Goal: Task Accomplishment & Management: Manage account settings

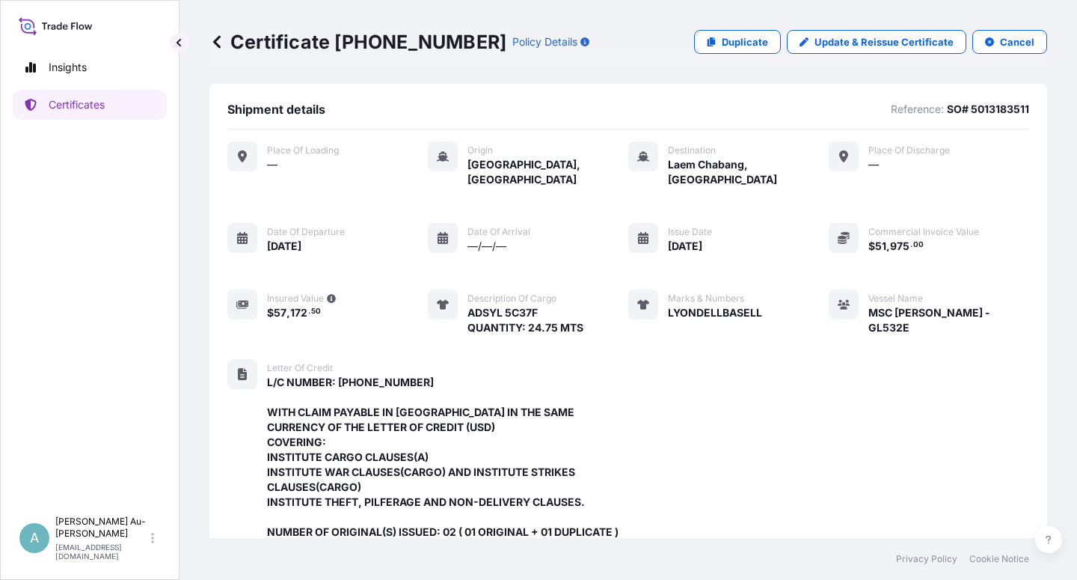
scroll to position [459, 0]
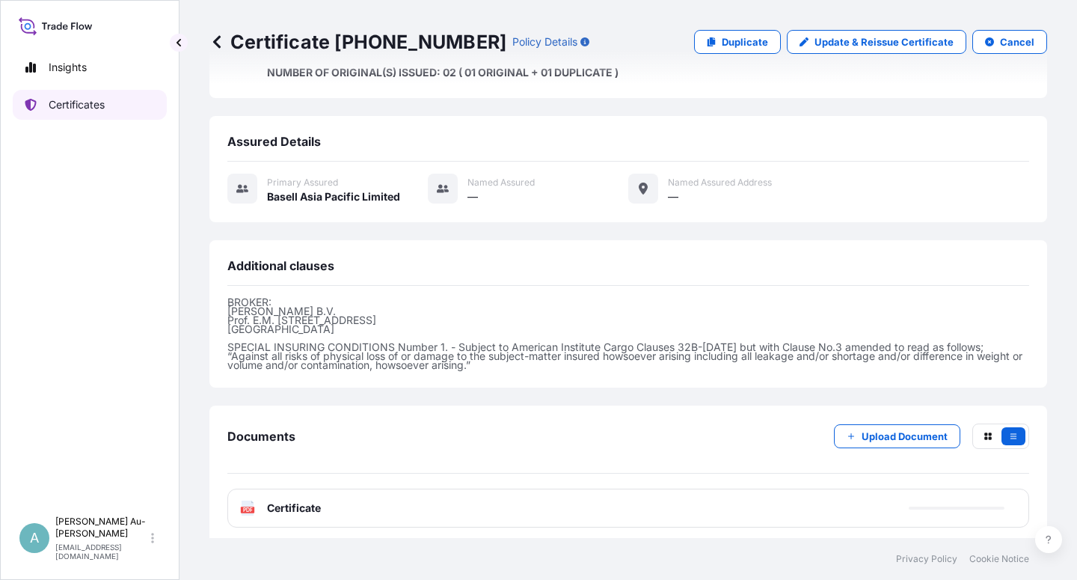
click at [70, 110] on p "Certificates" at bounding box center [77, 104] width 56 height 15
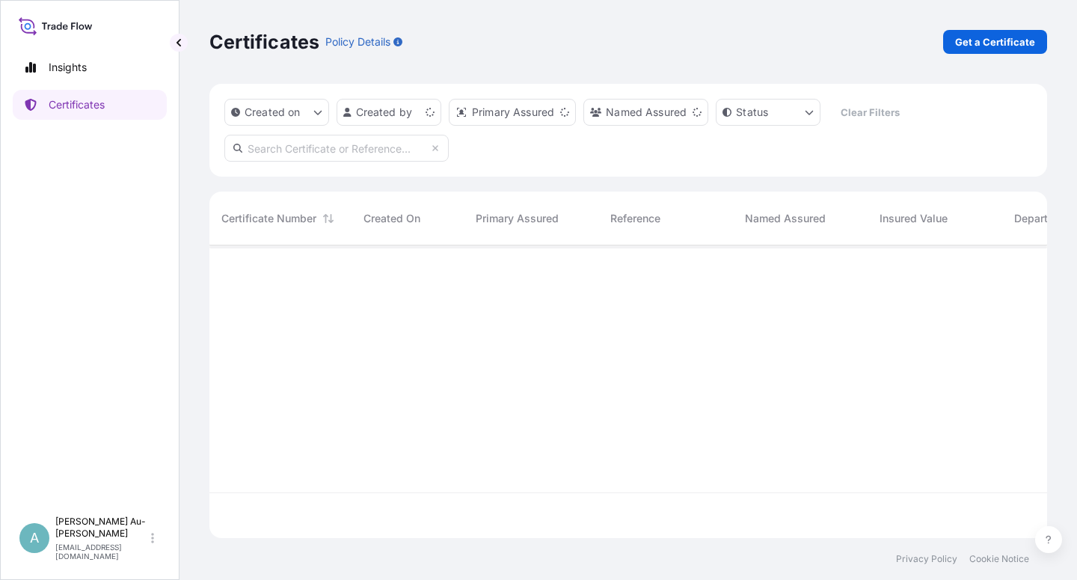
scroll to position [288, 825]
click at [329, 154] on input "text" at bounding box center [336, 148] width 224 height 27
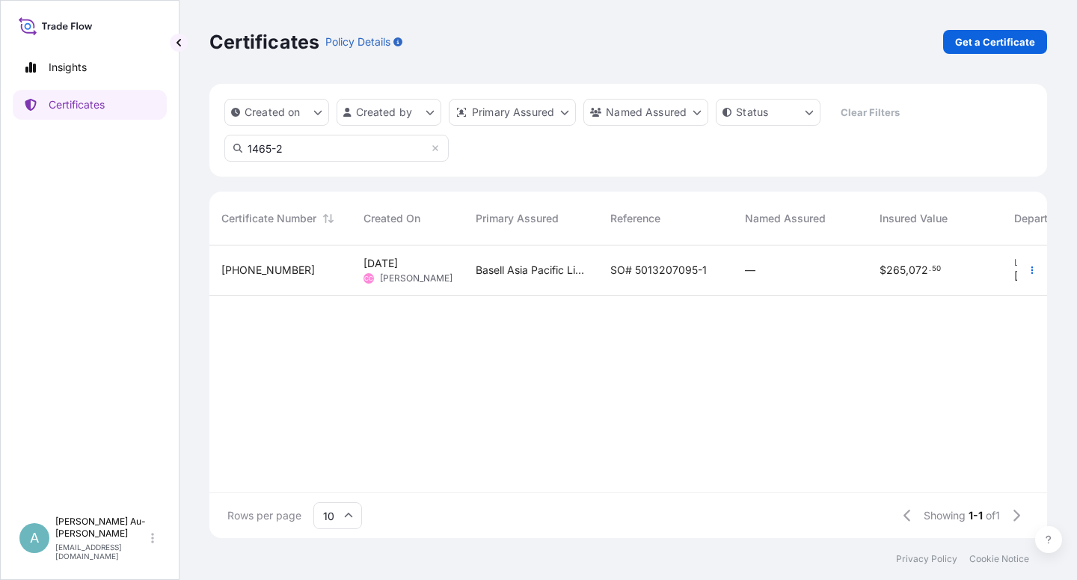
type input "1465-2"
click at [654, 271] on span "SO# 5013207095-1" at bounding box center [658, 270] width 96 height 15
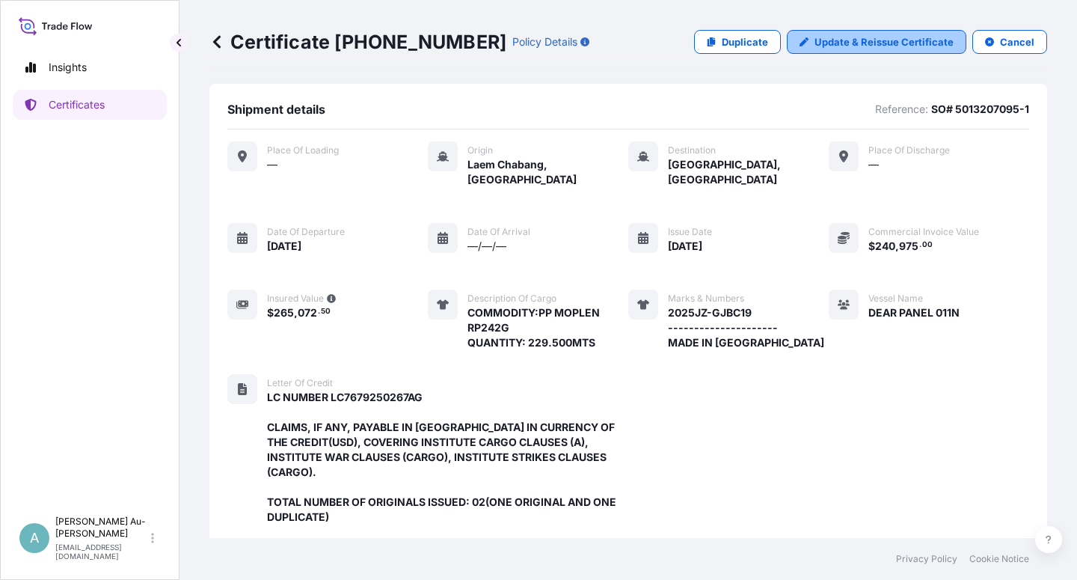
click at [840, 45] on p "Update & Reissue Certificate" at bounding box center [883, 41] width 139 height 15
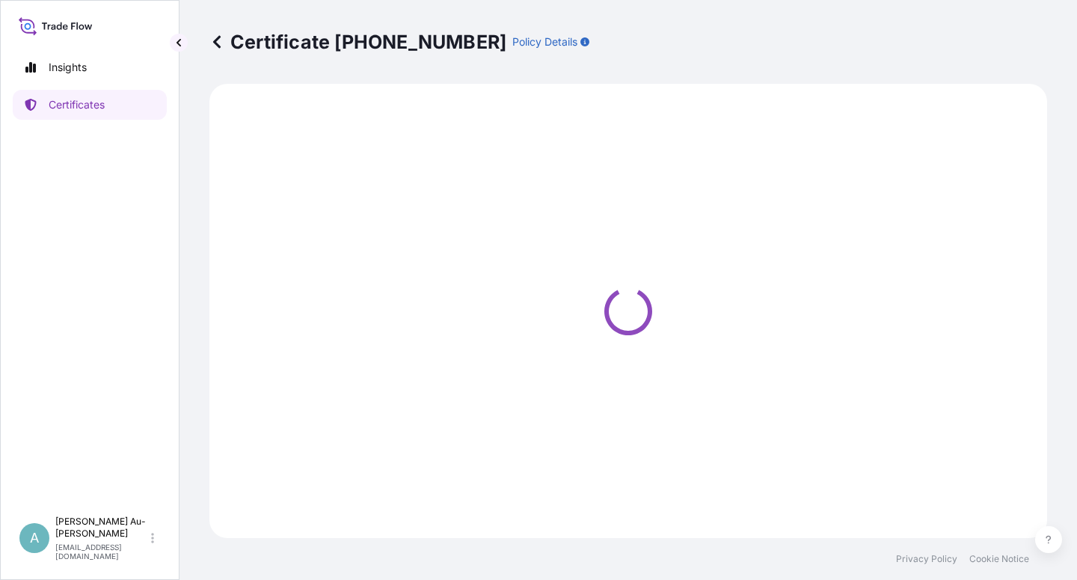
select select "Sea"
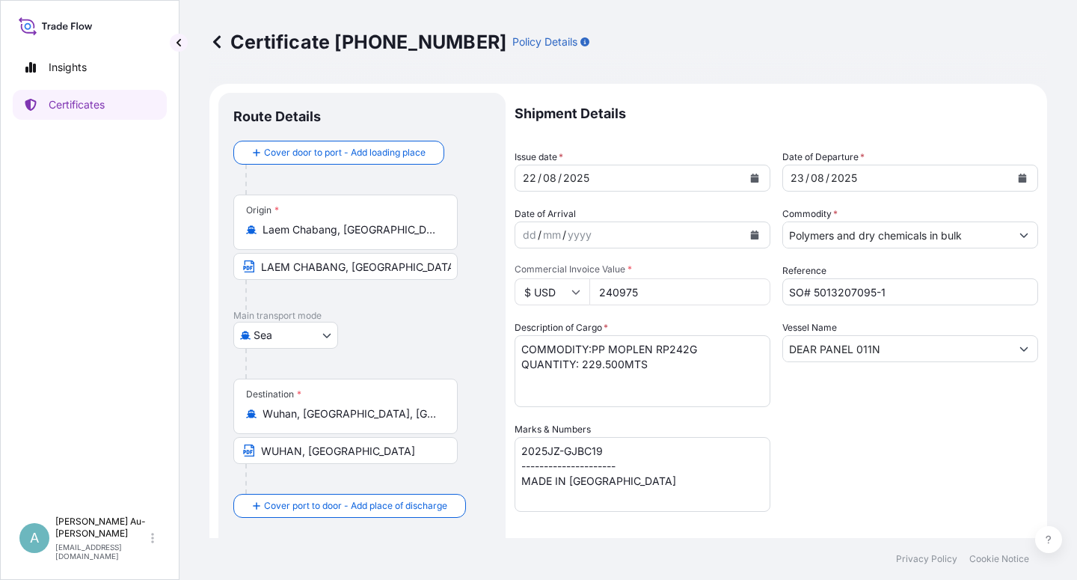
select select "32034"
click at [753, 180] on button "Calendar" at bounding box center [755, 178] width 24 height 24
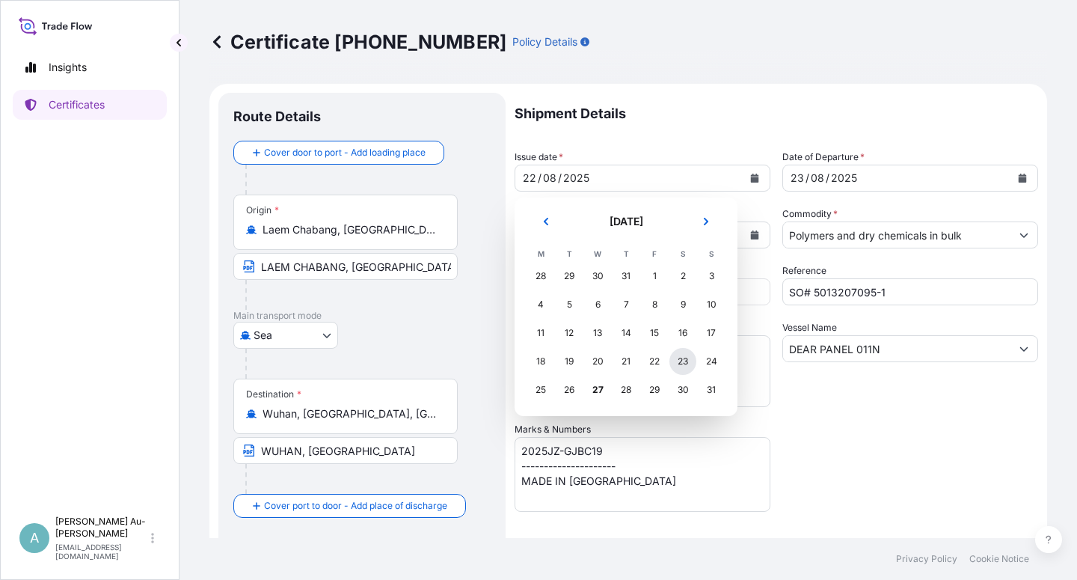
click at [682, 366] on div "23" at bounding box center [682, 361] width 27 height 27
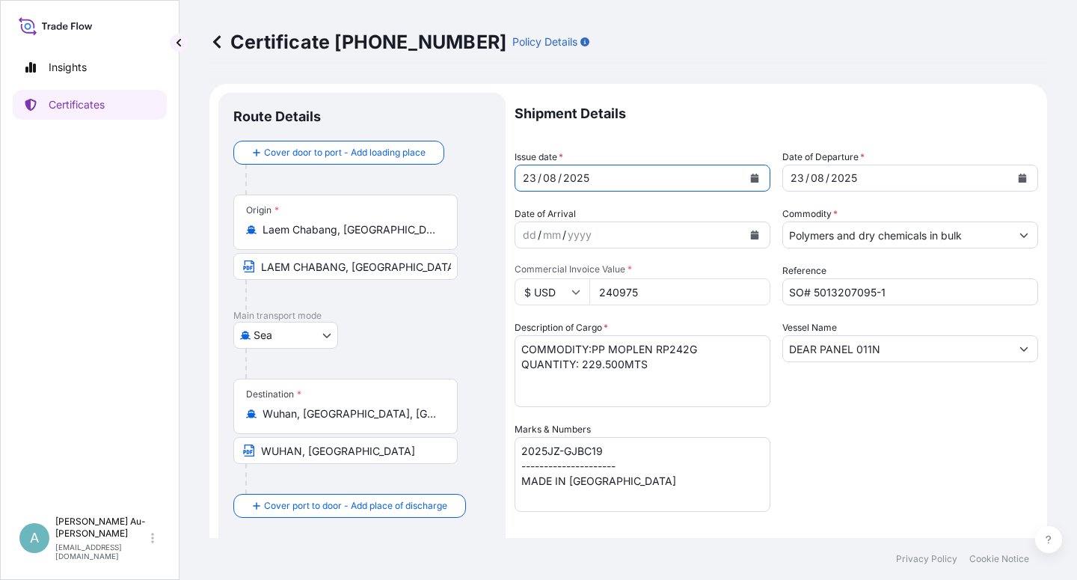
click at [1019, 179] on button "Calendar" at bounding box center [1022, 178] width 24 height 24
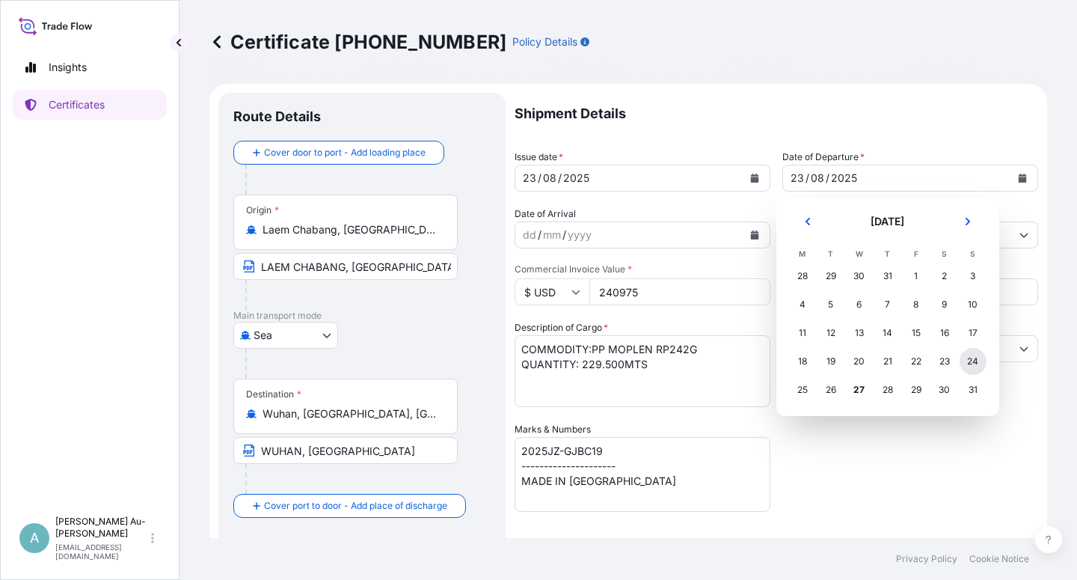
click at [969, 366] on div "24" at bounding box center [973, 361] width 27 height 27
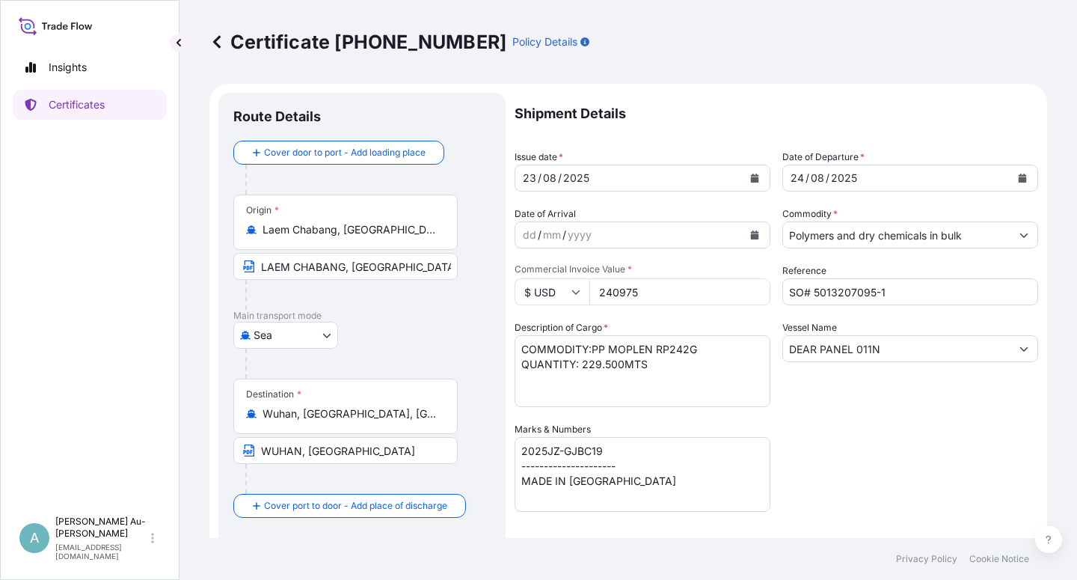
drag, startPoint x: 857, startPoint y: 467, endPoint x: 865, endPoint y: 464, distance: 8.5
click at [865, 464] on div "Shipment Details Issue date * [DATE] Date of Departure * [DATE] Date of Arrival…" at bounding box center [777, 478] width 524 height 770
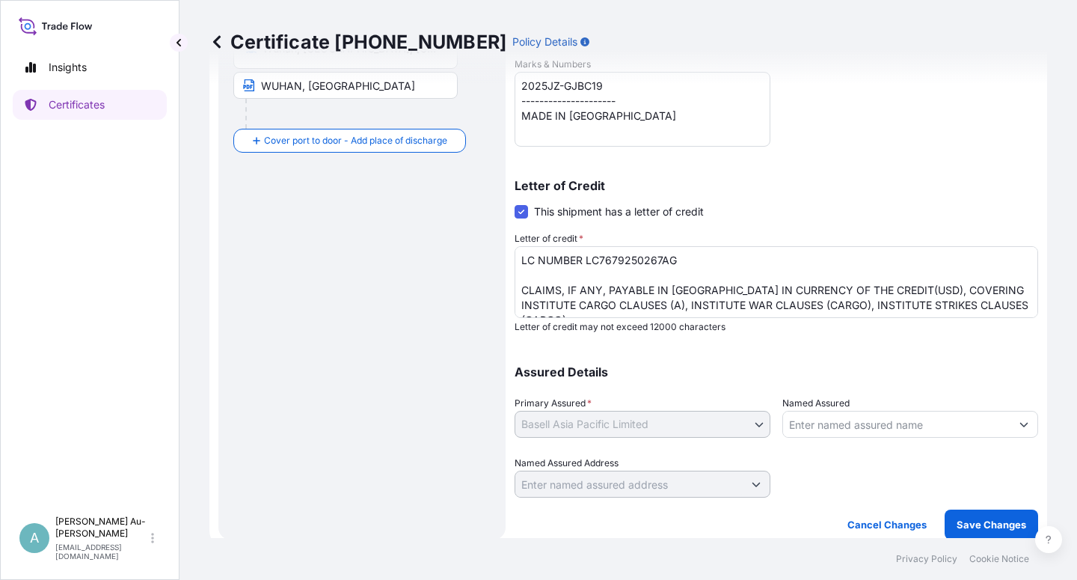
scroll to position [366, 0]
click at [988, 525] on p "Save Changes" at bounding box center [992, 522] width 70 height 15
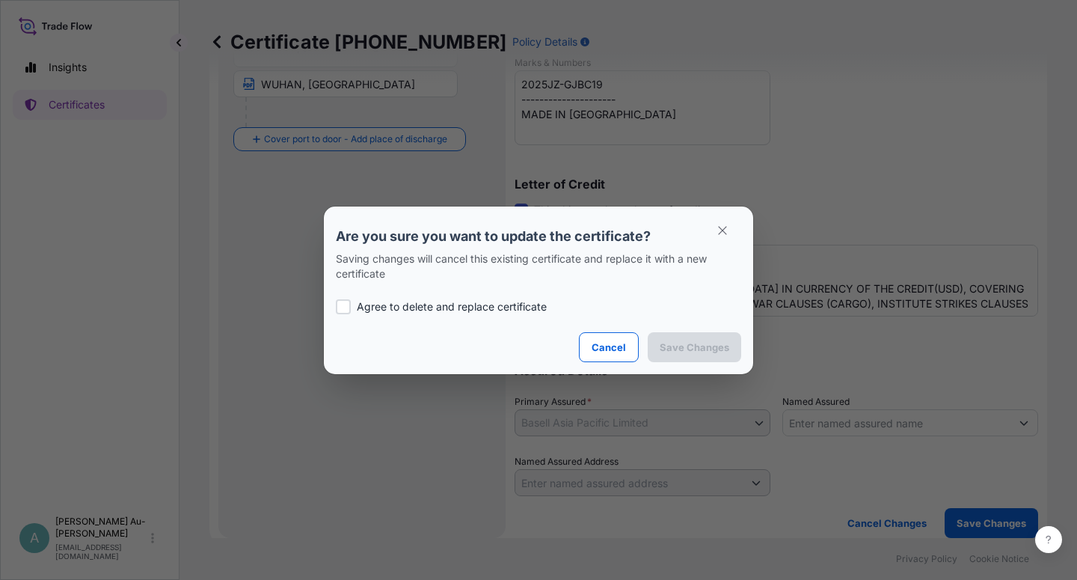
click at [355, 304] on label "Agree to delete and replace certificate" at bounding box center [538, 306] width 405 height 15
checkbox input "true"
click at [681, 343] on p "Save Changes" at bounding box center [695, 347] width 70 height 15
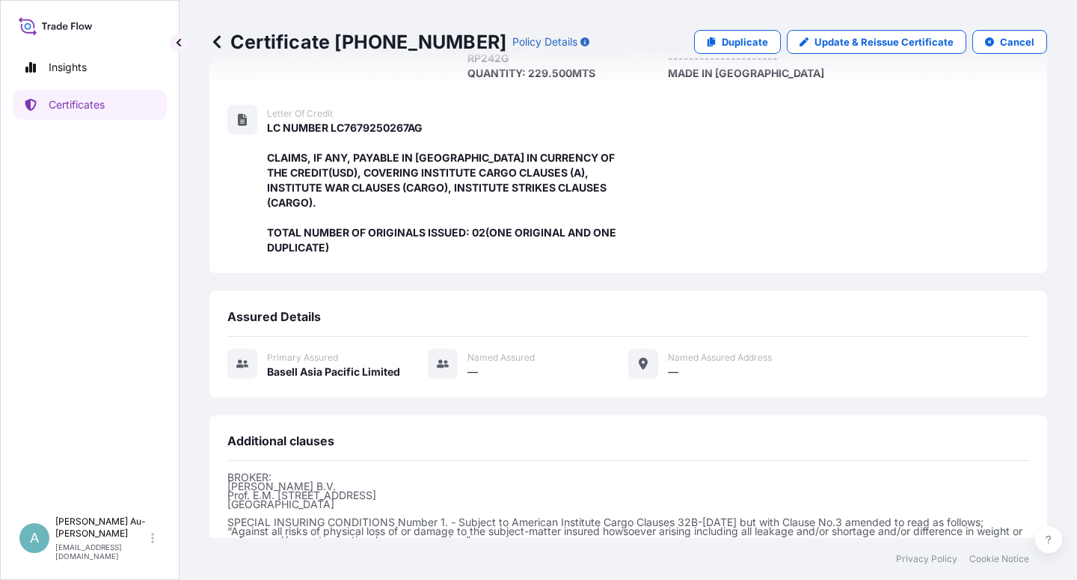
scroll to position [444, 0]
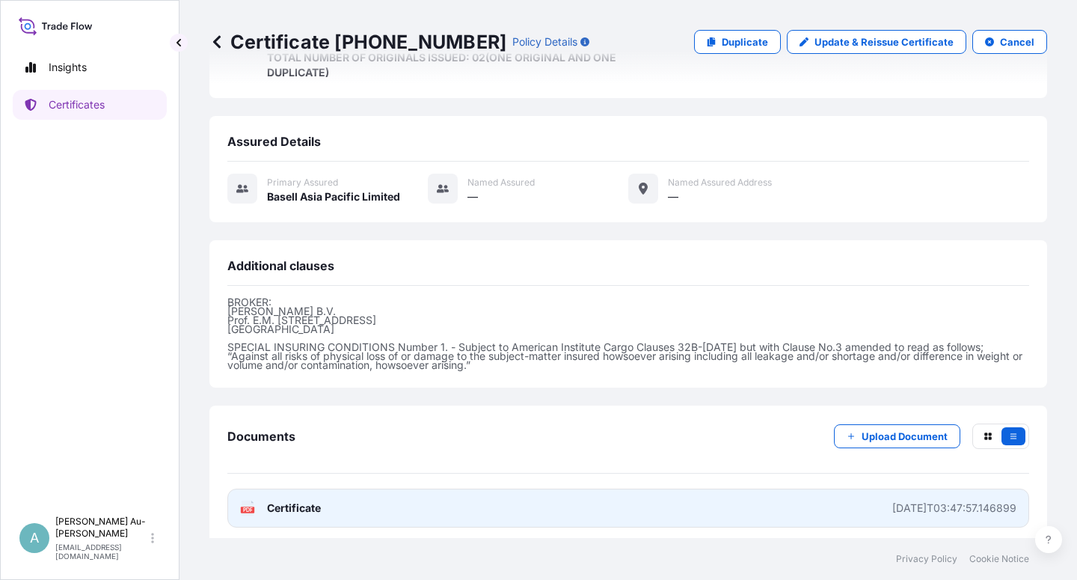
click at [295, 504] on span "Certificate" at bounding box center [294, 507] width 54 height 15
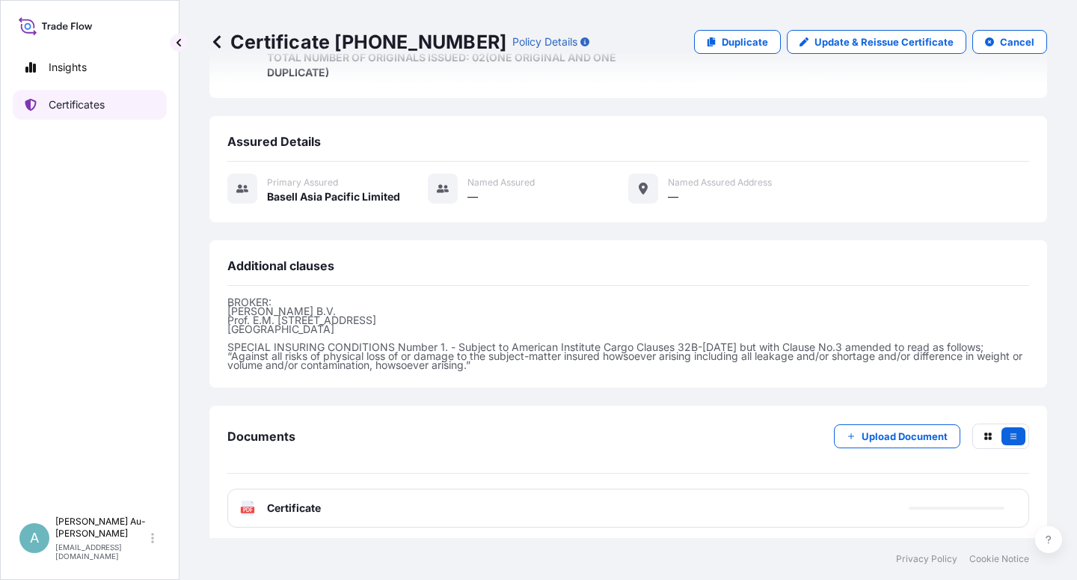
click at [93, 112] on link "Certificates" at bounding box center [90, 105] width 154 height 30
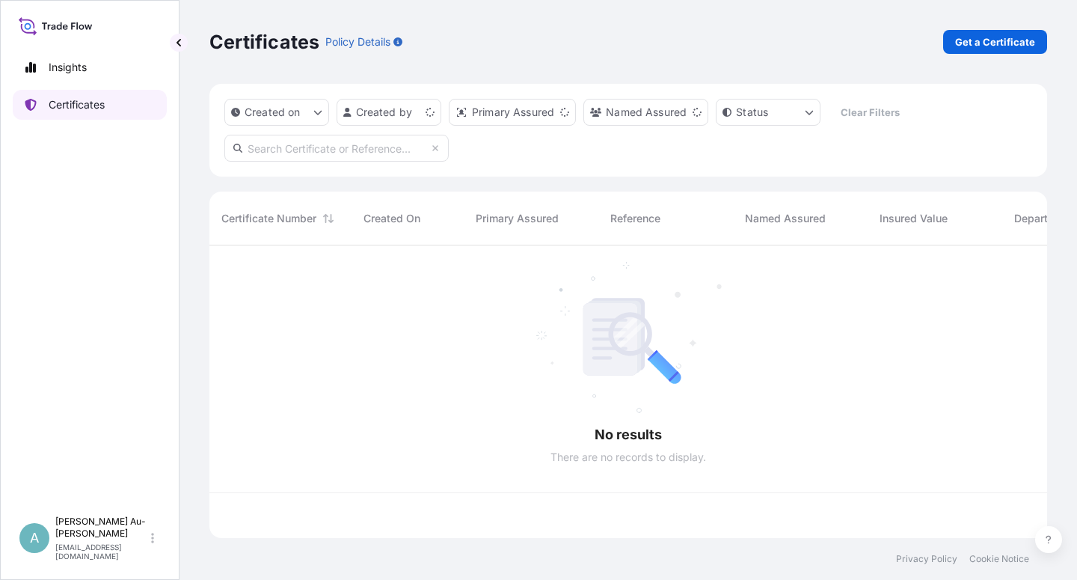
scroll to position [288, 825]
click at [325, 154] on input "text" at bounding box center [336, 148] width 224 height 27
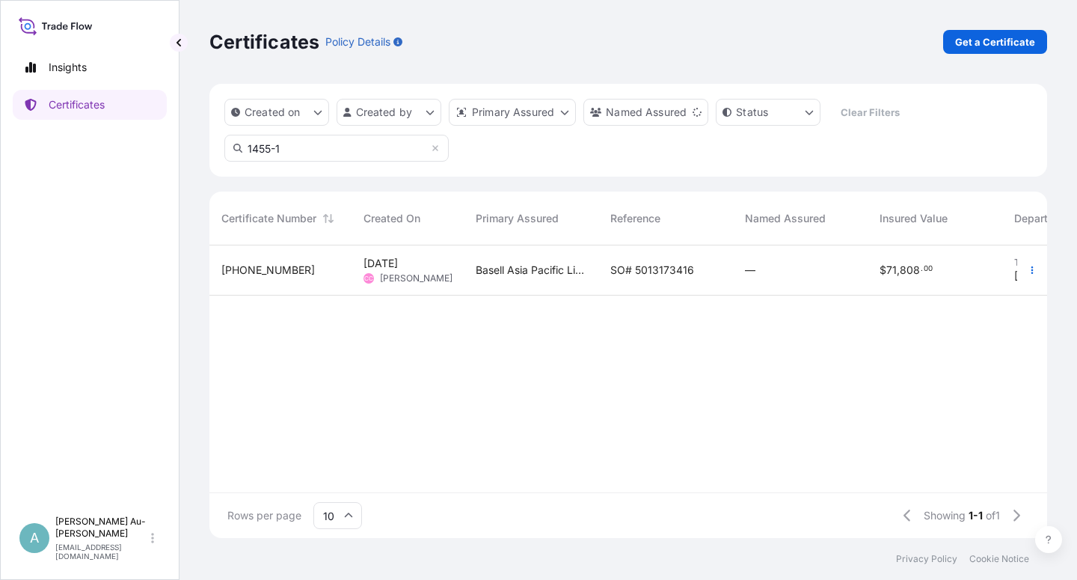
type input "1455-1"
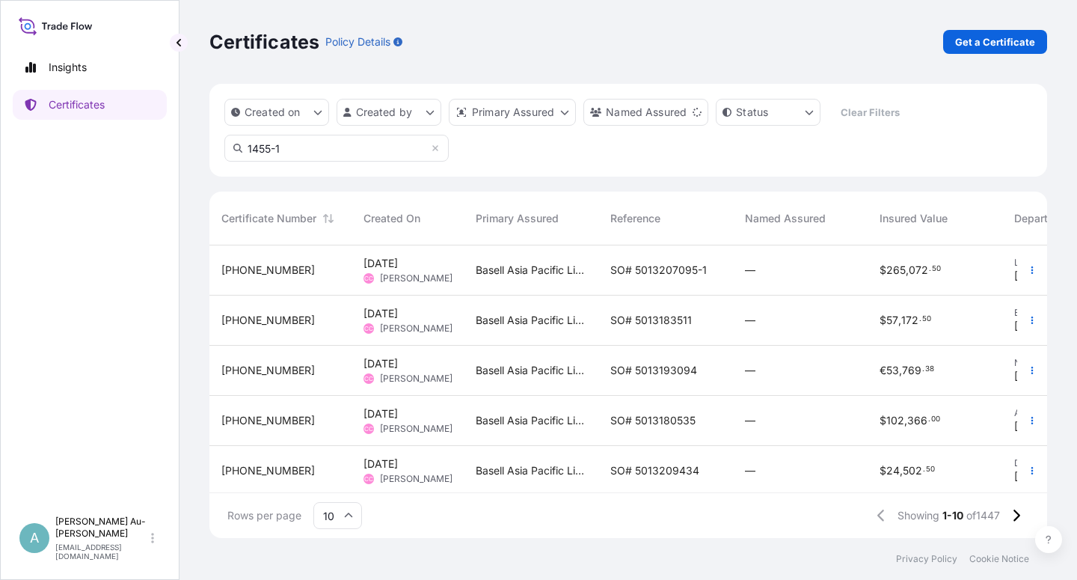
click at [638, 274] on span "SO# 5013207095-1" at bounding box center [658, 270] width 96 height 15
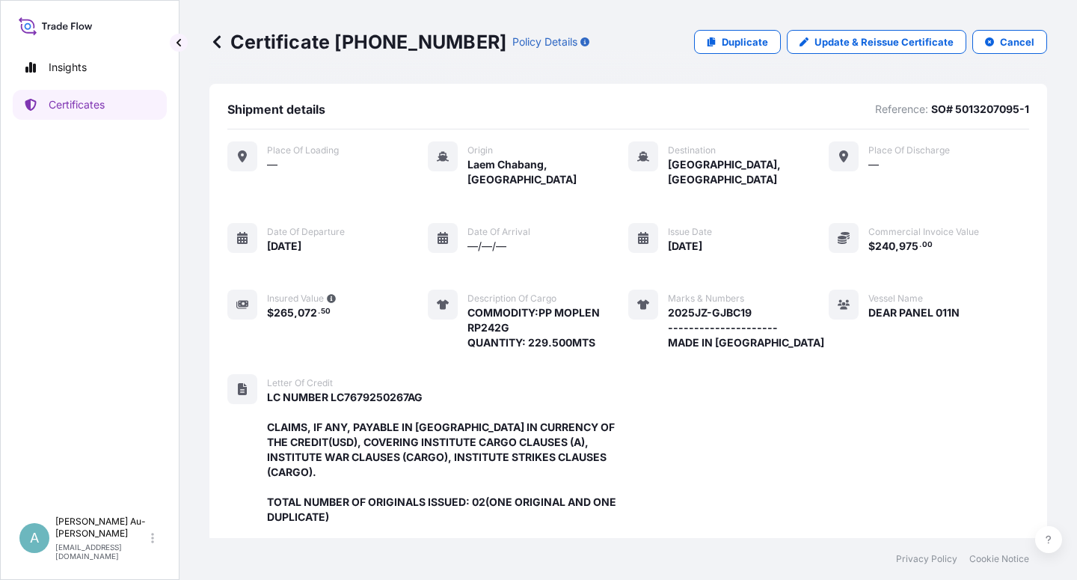
click at [83, 109] on p "Certificates" at bounding box center [77, 104] width 56 height 15
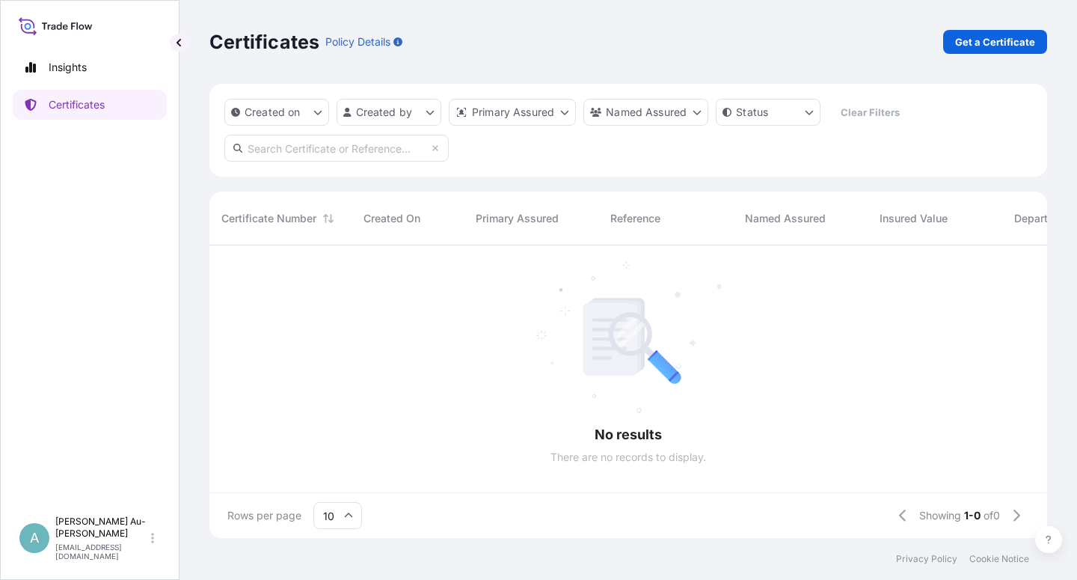
click at [67, 104] on p "Certificates" at bounding box center [77, 104] width 56 height 15
click at [283, 147] on input "text" at bounding box center [336, 148] width 224 height 27
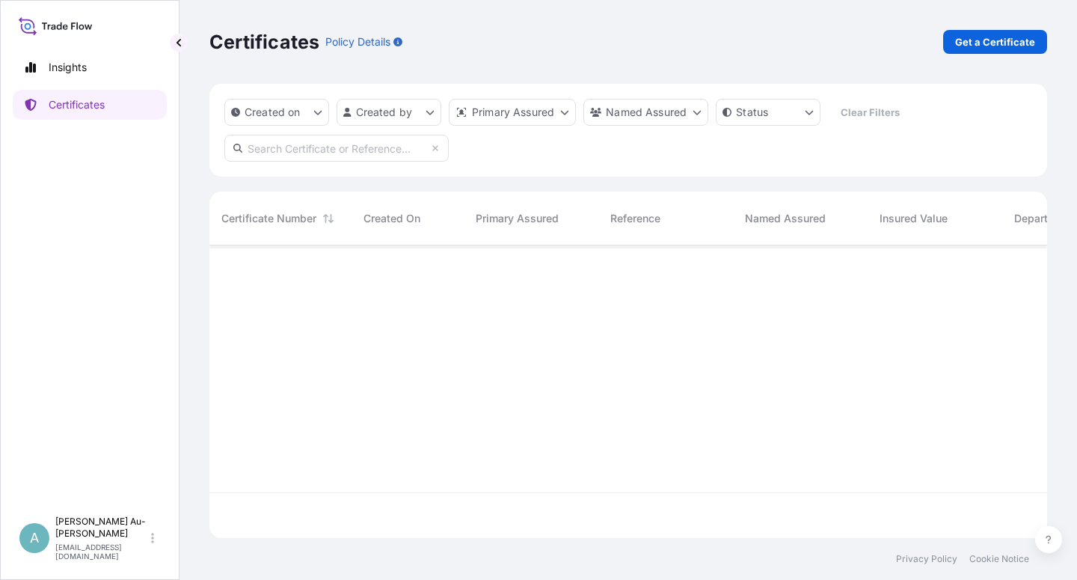
scroll to position [288, 825]
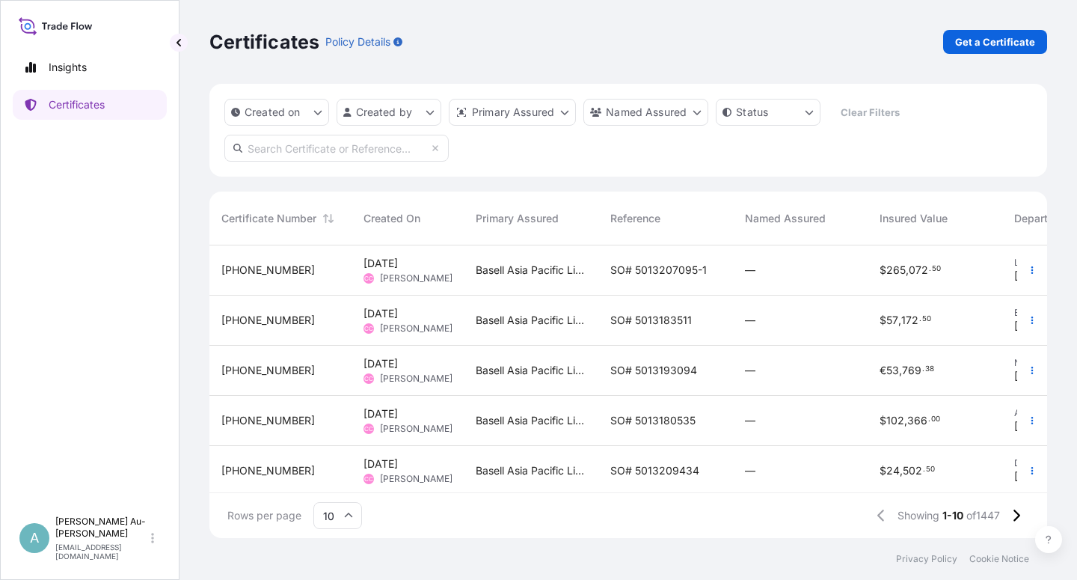
click at [355, 149] on input "text" at bounding box center [336, 148] width 224 height 27
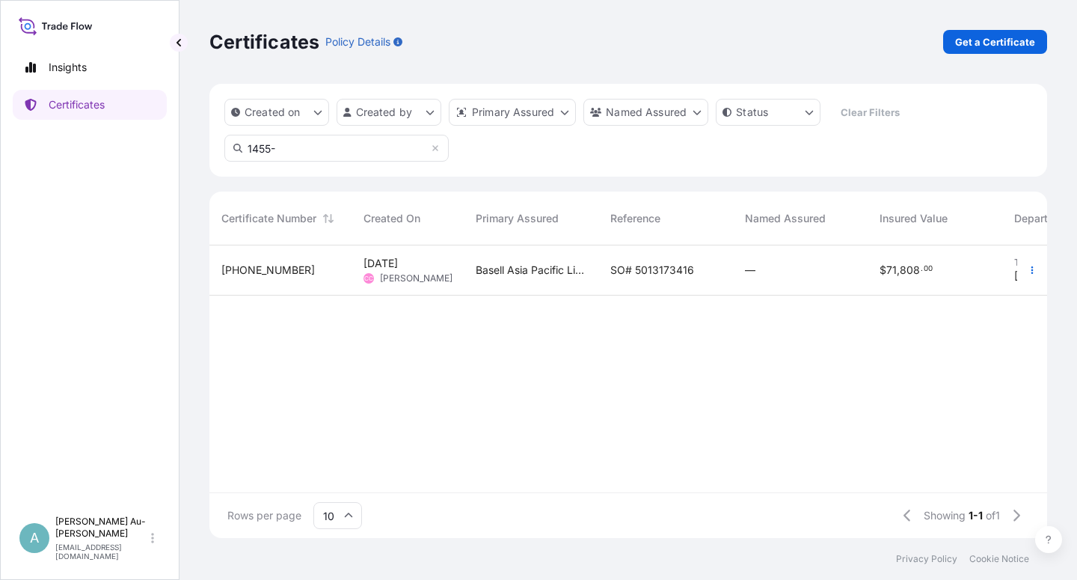
type input "1455-"
click at [633, 272] on span "SO# 5013173416" at bounding box center [652, 270] width 84 height 15
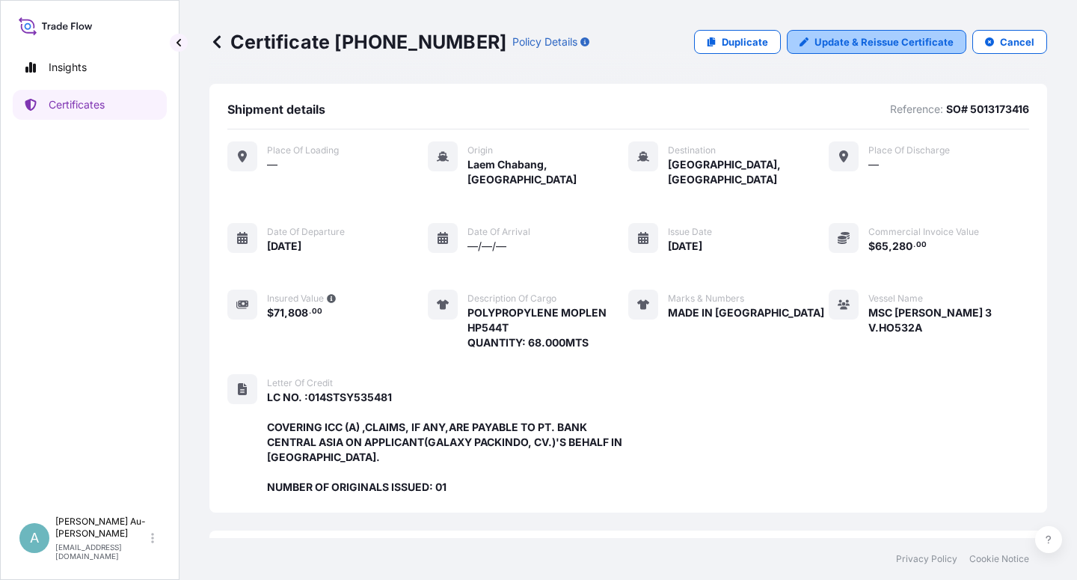
click at [841, 43] on p "Update & Reissue Certificate" at bounding box center [883, 41] width 139 height 15
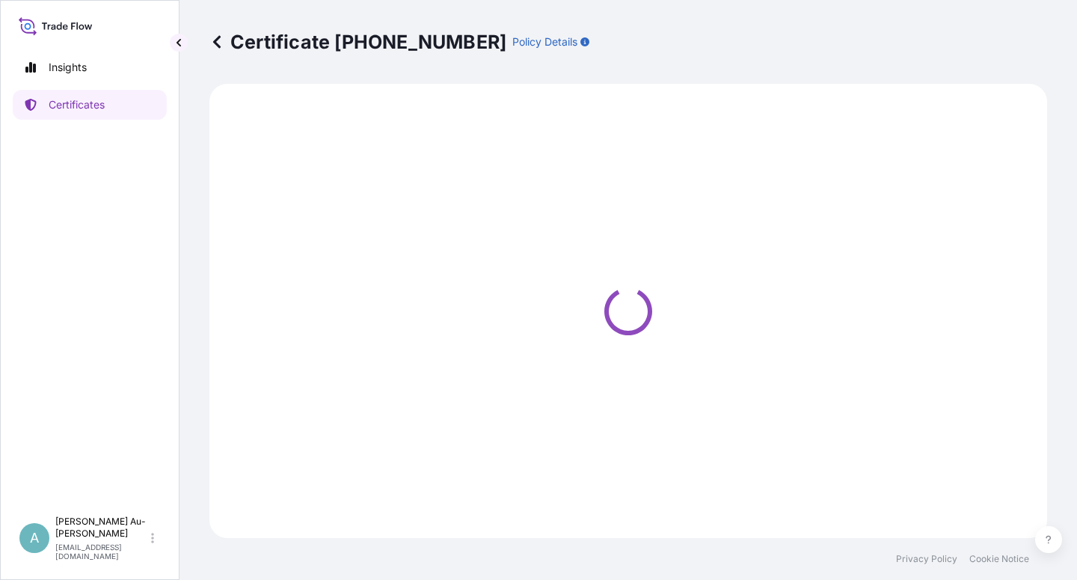
select select "Sea"
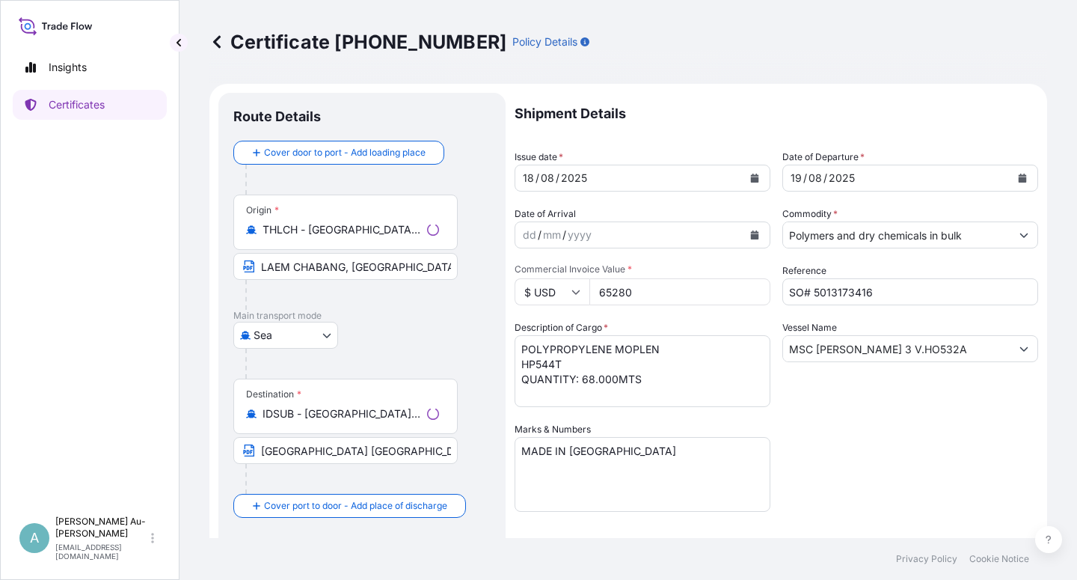
select select "32034"
click at [751, 180] on icon "Calendar" at bounding box center [755, 178] width 8 height 9
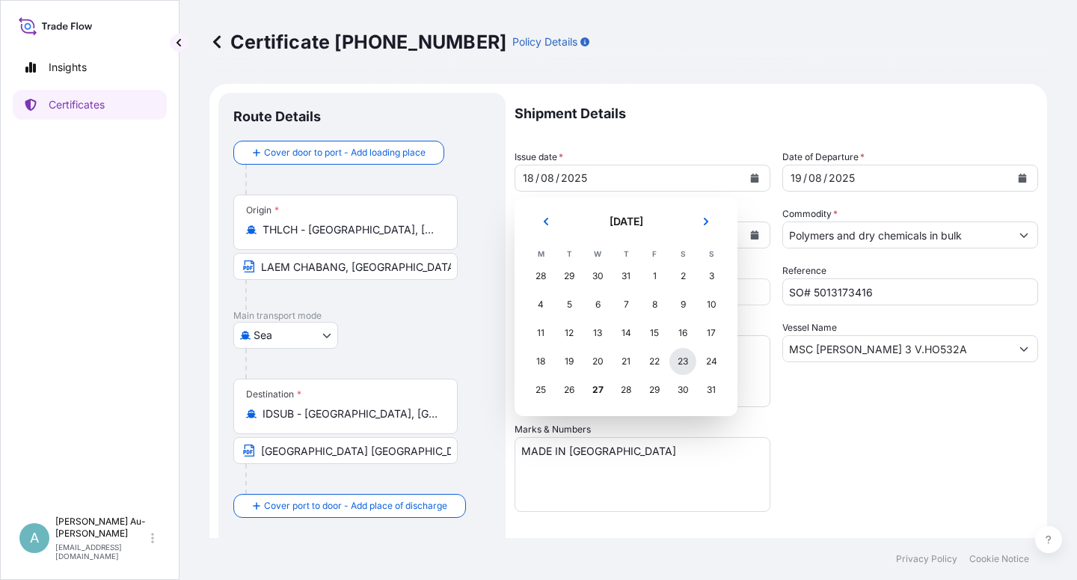
click at [684, 367] on div "23" at bounding box center [682, 361] width 27 height 27
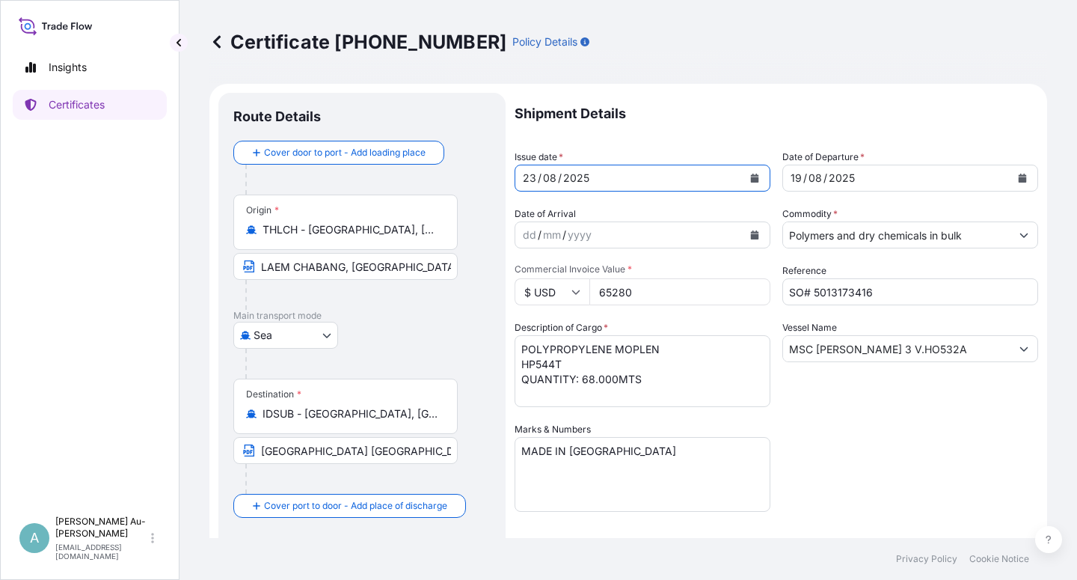
click at [1010, 185] on button "Calendar" at bounding box center [1022, 178] width 24 height 24
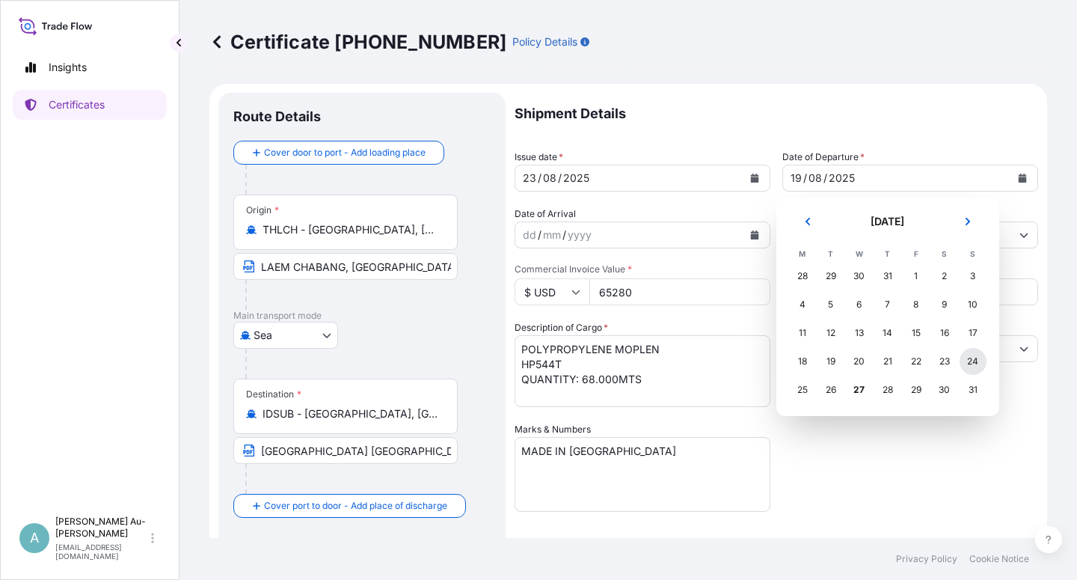
click at [968, 363] on div "24" at bounding box center [973, 361] width 27 height 27
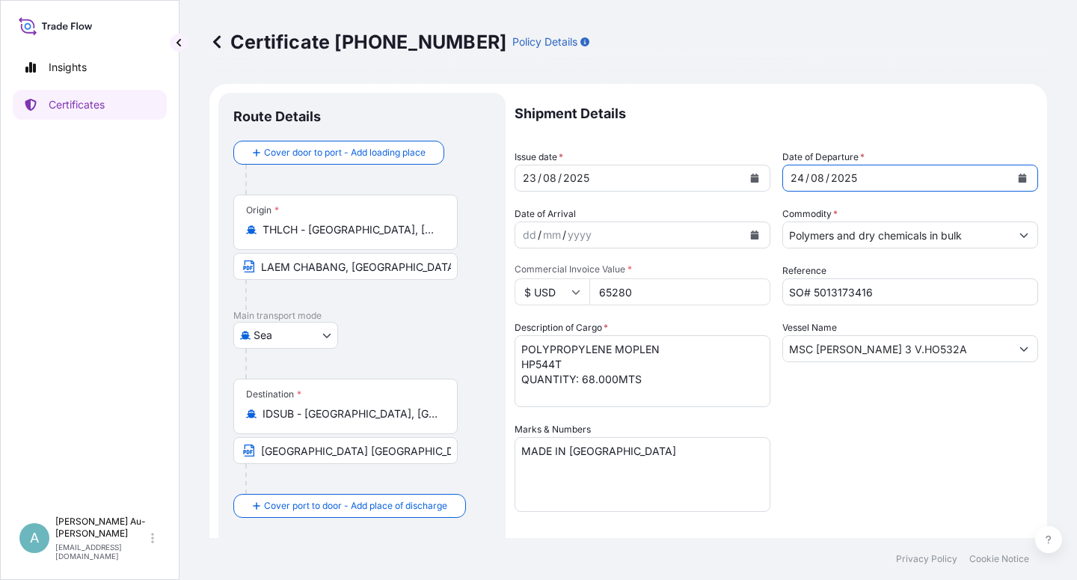
click at [888, 452] on div "Shipment Details Issue date * [DATE] Date of Departure * [DATE] Date of Arrival…" at bounding box center [777, 478] width 524 height 770
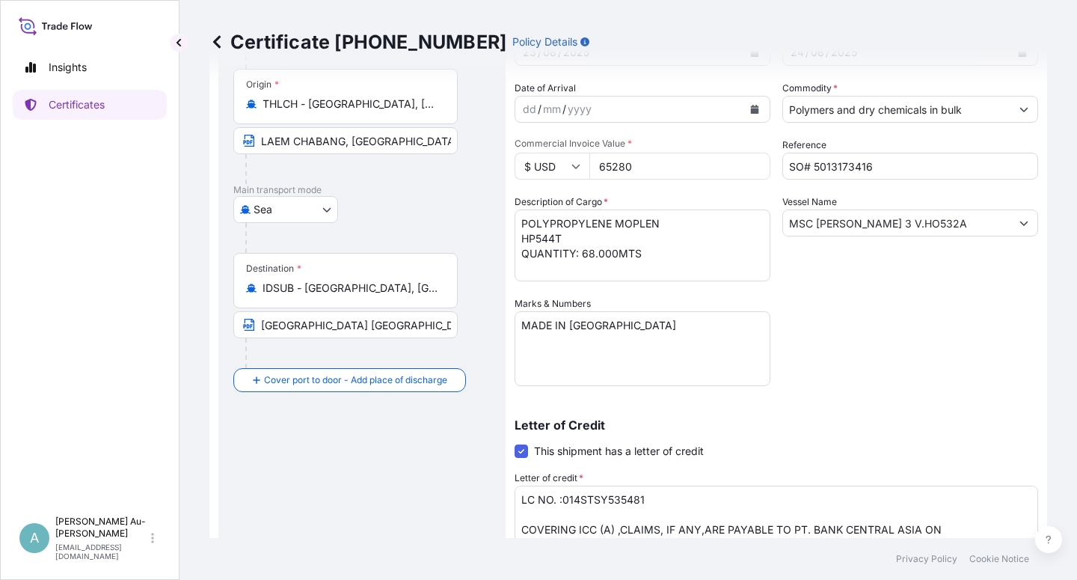
scroll to position [179, 0]
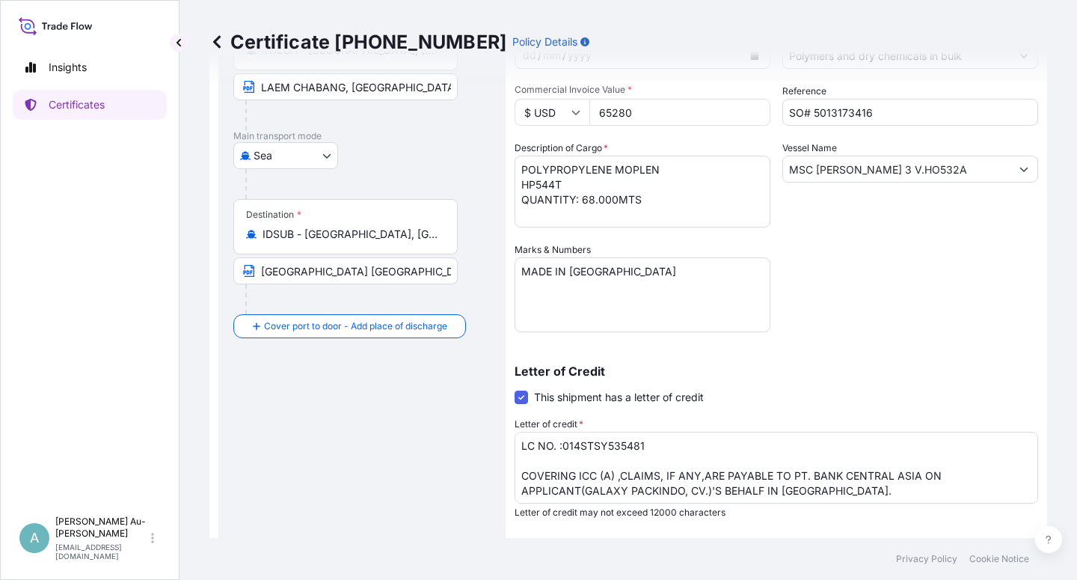
drag, startPoint x: 257, startPoint y: 266, endPoint x: 263, endPoint y: 280, distance: 15.1
click at [263, 280] on input "[GEOGRAPHIC_DATA] [GEOGRAPHIC_DATA] [GEOGRAPHIC_DATA]" at bounding box center [345, 270] width 224 height 27
click at [362, 271] on input "Text to appear on certificate" at bounding box center [345, 270] width 224 height 27
paste input "[GEOGRAPHIC_DATA] [GEOGRAPHIC_DATA] [GEOGRAPHIC_DATA]"
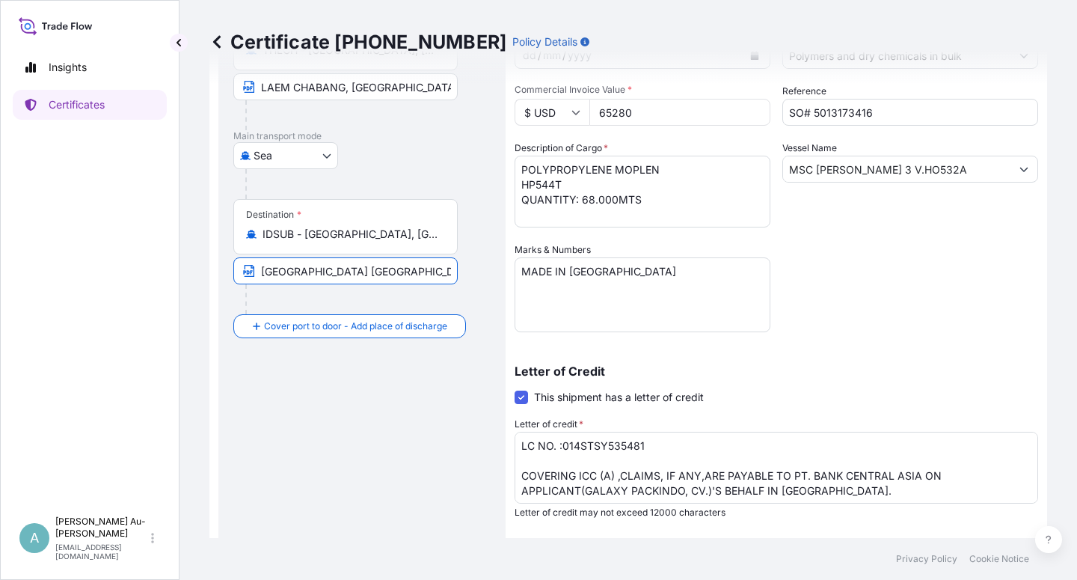
type input "[GEOGRAPHIC_DATA] [GEOGRAPHIC_DATA] [GEOGRAPHIC_DATA]"
drag, startPoint x: 930, startPoint y: 308, endPoint x: 943, endPoint y: 301, distance: 14.8
click at [935, 304] on div "Shipment Details Issue date * [DATE] Date of Departure * [DATE] Date of Arrival…" at bounding box center [777, 298] width 524 height 770
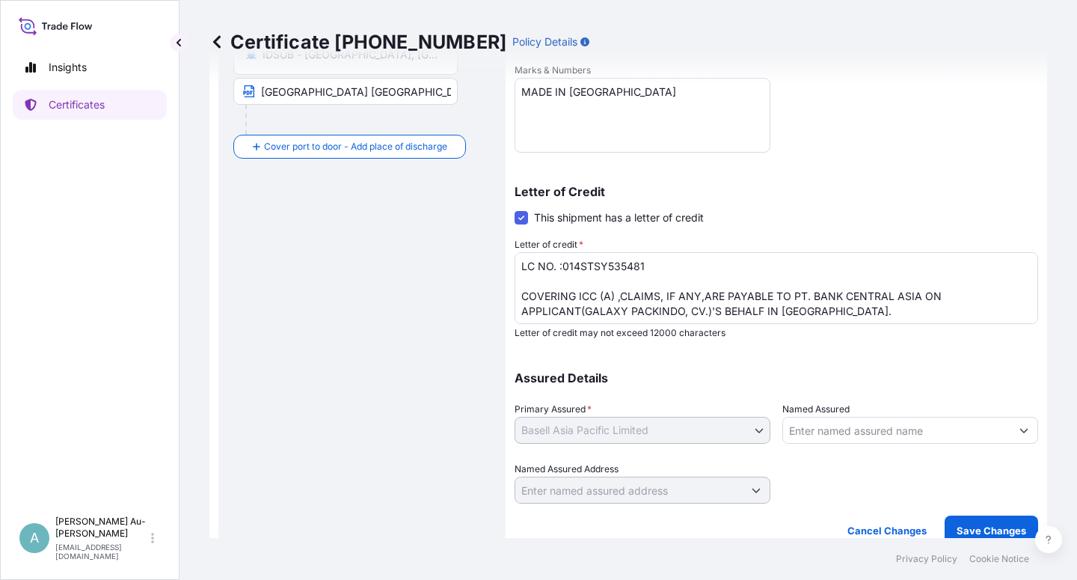
scroll to position [366, 0]
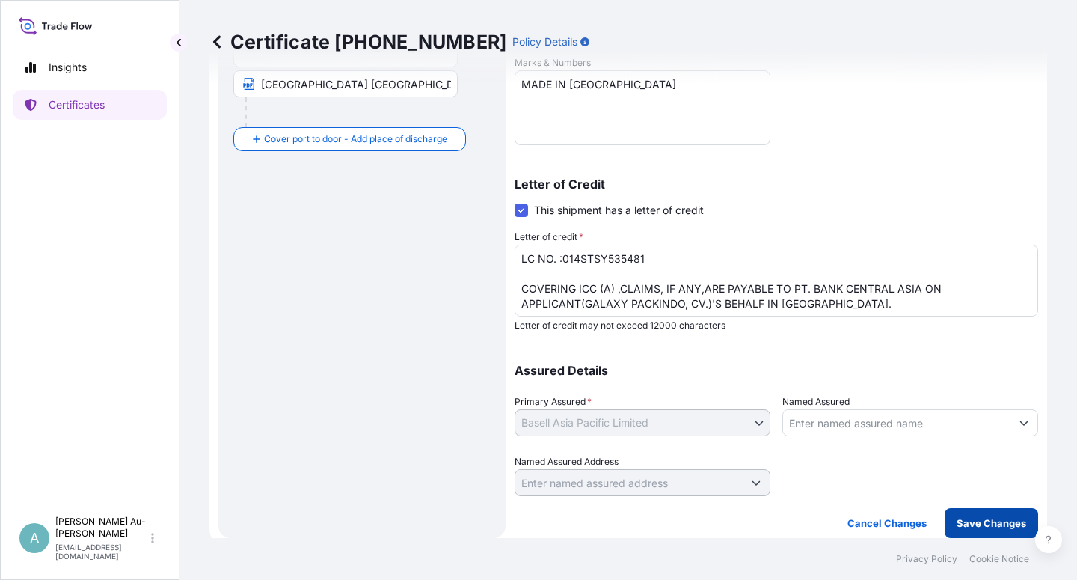
click at [975, 518] on p "Save Changes" at bounding box center [992, 522] width 70 height 15
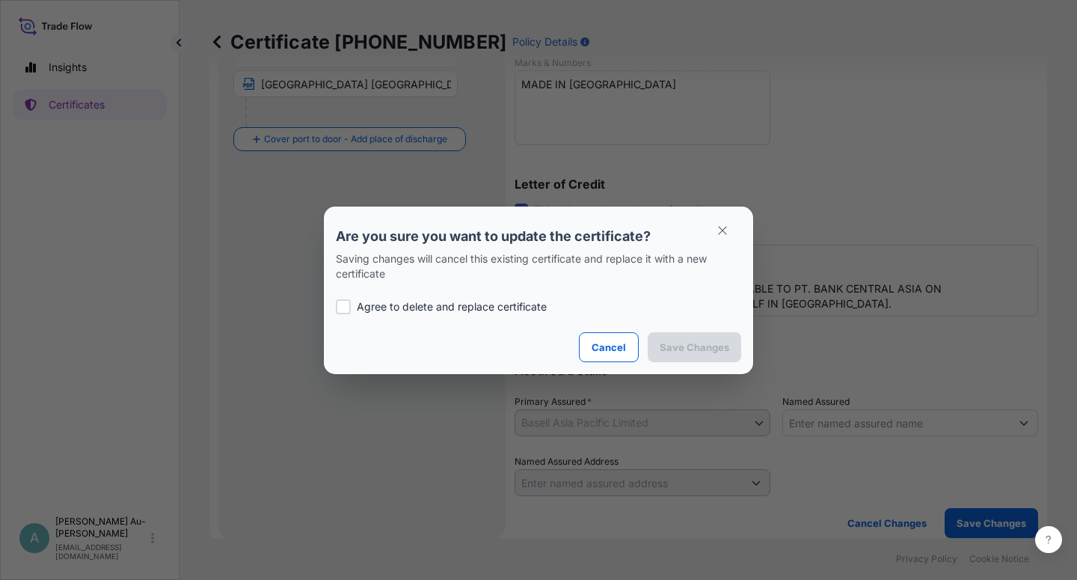
click at [387, 310] on p "Agree to delete and replace certificate" at bounding box center [452, 306] width 190 height 15
checkbox input "true"
click at [707, 343] on p "Save Changes" at bounding box center [695, 347] width 70 height 15
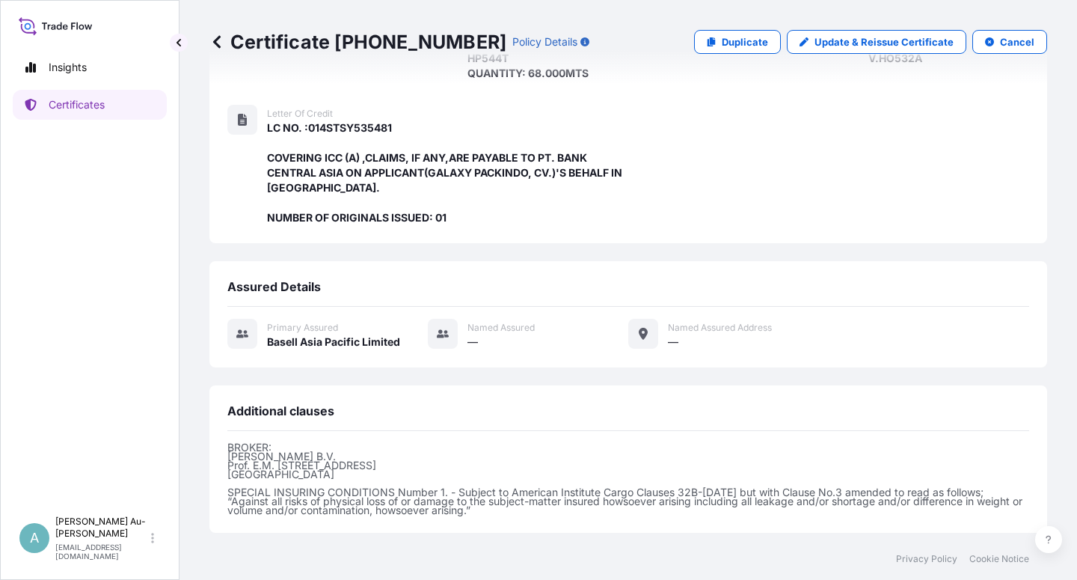
scroll to position [414, 0]
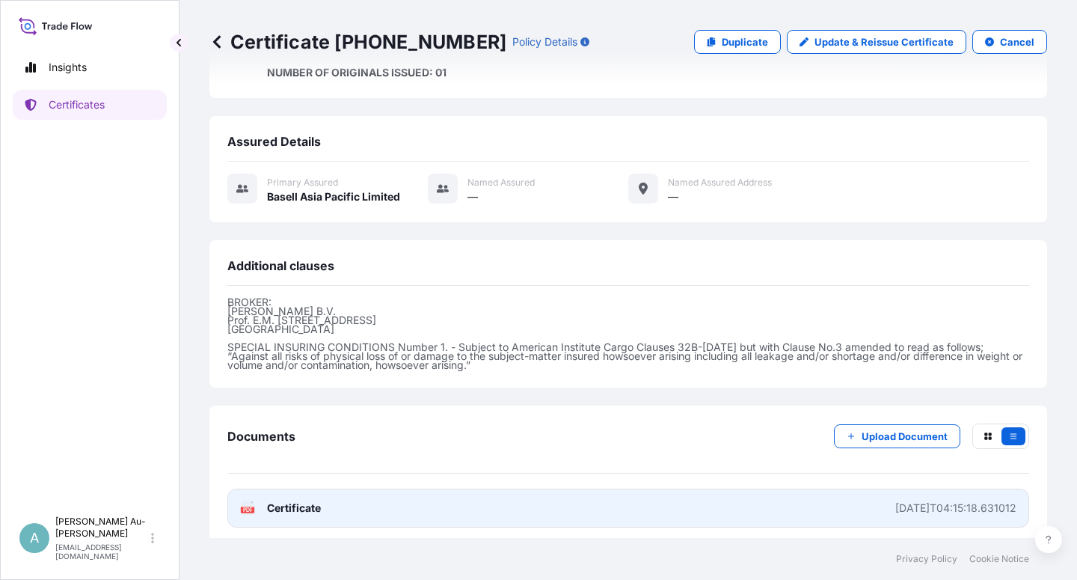
click at [476, 511] on link "PDF Certificate [DATE]T04:15:18.631012" at bounding box center [628, 507] width 802 height 39
